Goal: Task Accomplishment & Management: Use online tool/utility

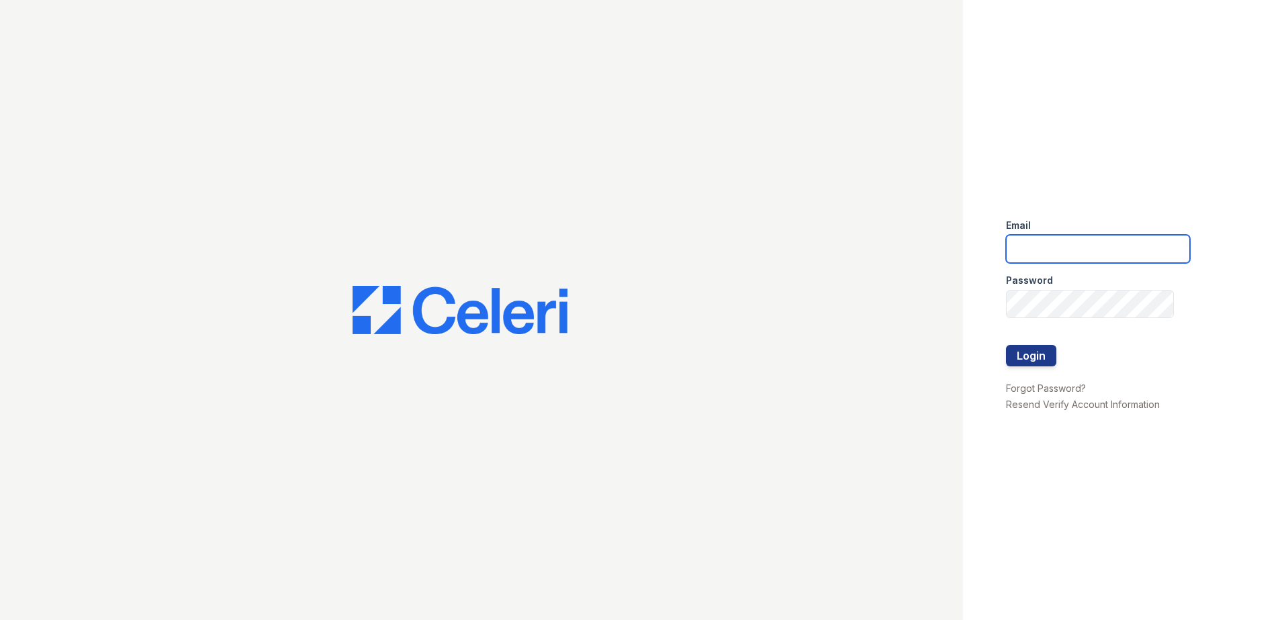
type input "[EMAIL_ADDRESS][DOMAIN_NAME]"
click at [1047, 369] on div at bounding box center [1098, 373] width 184 height 13
click at [1045, 363] on button "Login" at bounding box center [1031, 355] width 50 height 21
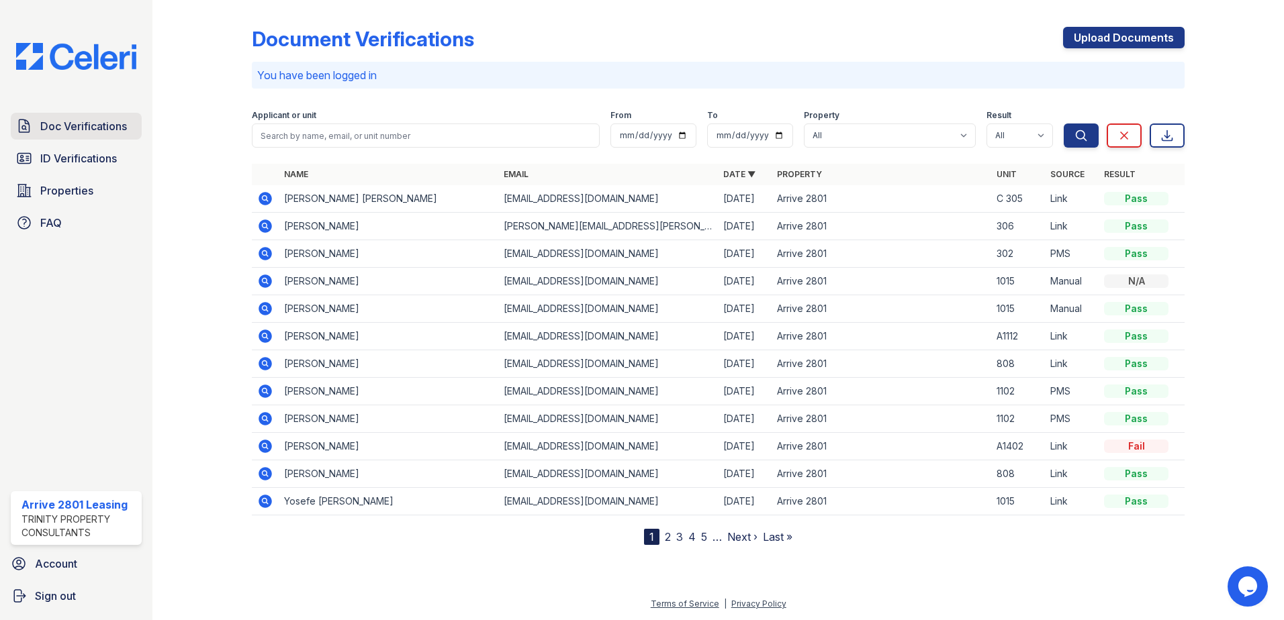
click at [111, 134] on span "Doc Verifications" at bounding box center [83, 126] width 87 height 16
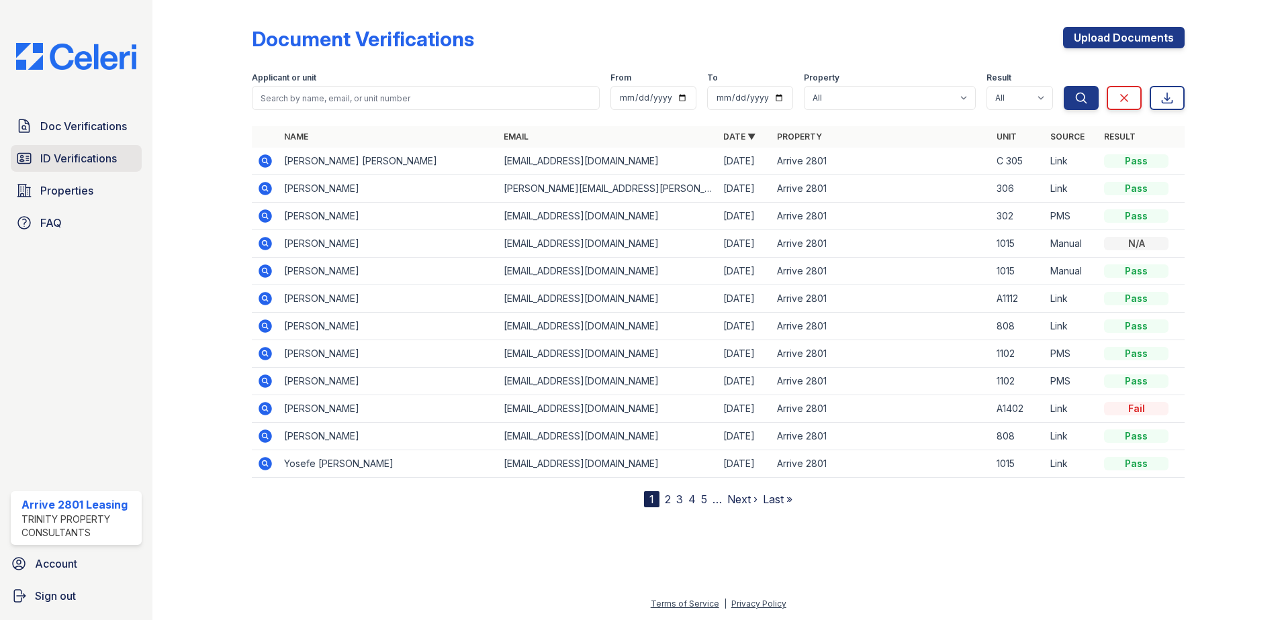
click at [102, 159] on span "ID Verifications" at bounding box center [78, 158] width 77 height 16
